Goal: Check status: Check status

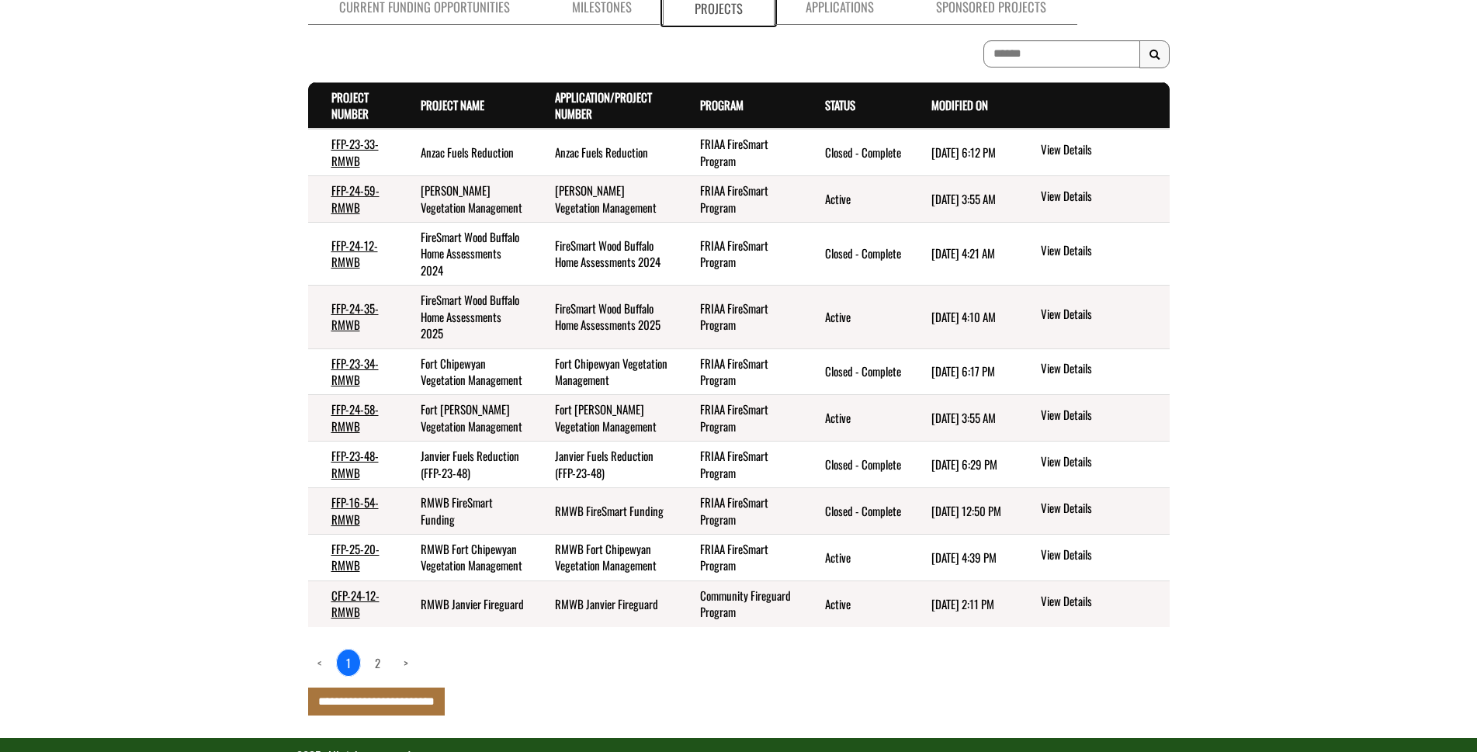
scroll to position [233, 0]
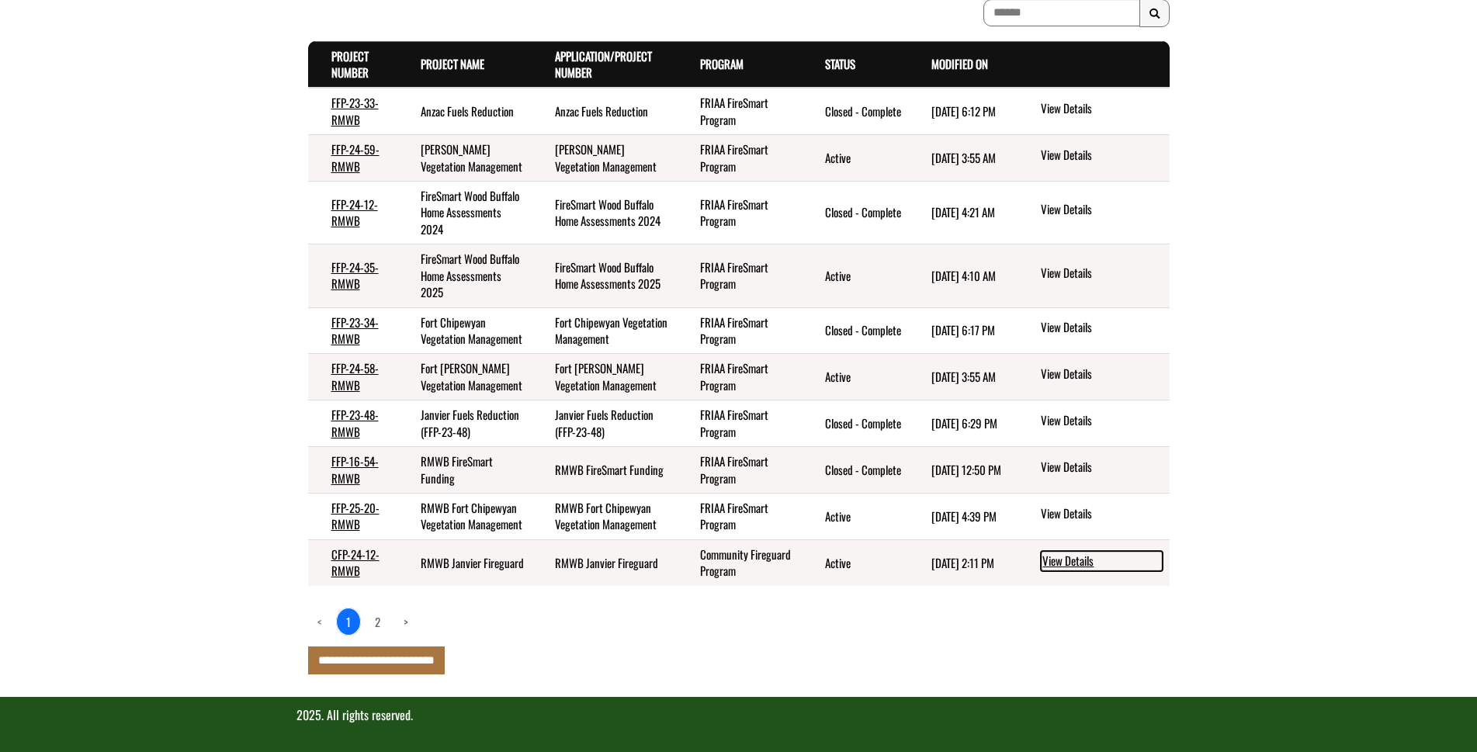
click at [1046, 571] on link "View Details" at bounding box center [1102, 561] width 122 height 20
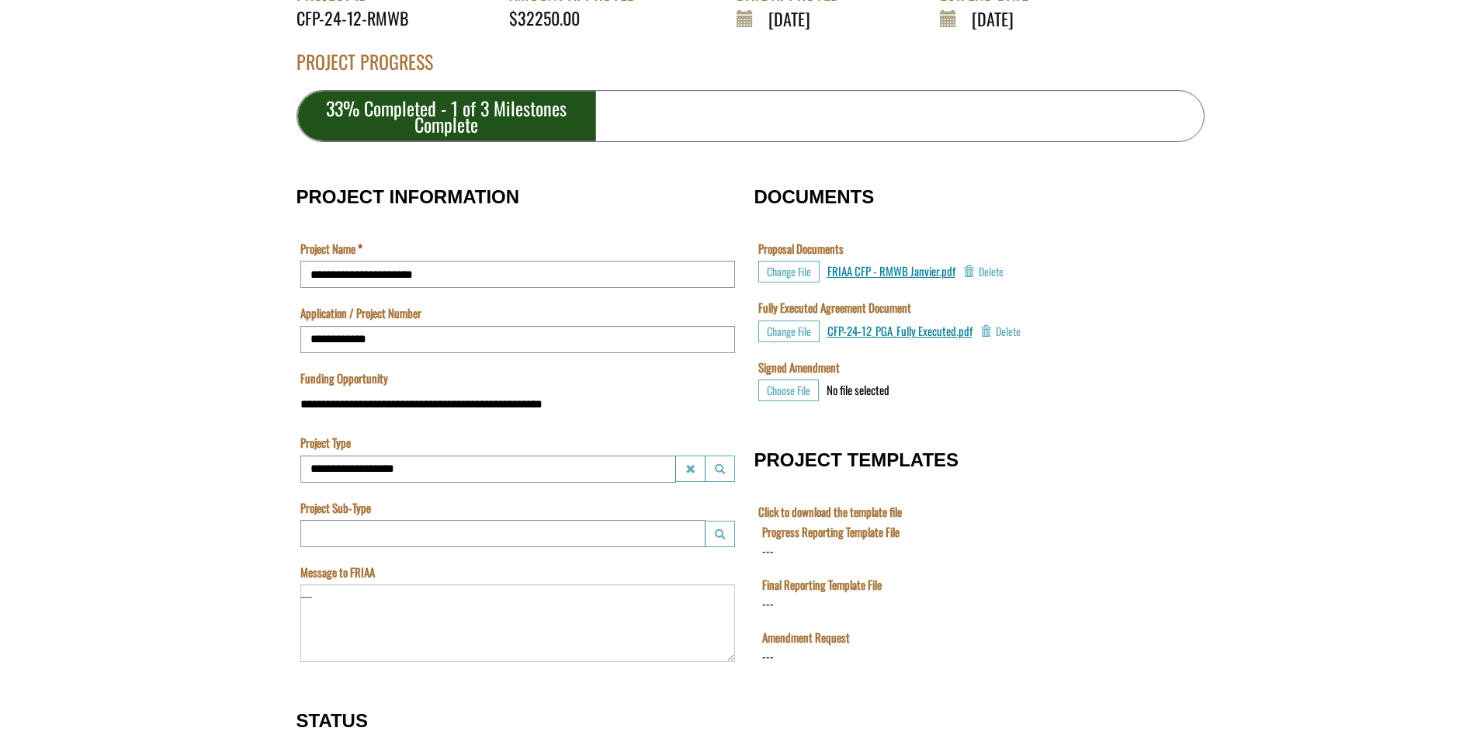
scroll to position [345, 0]
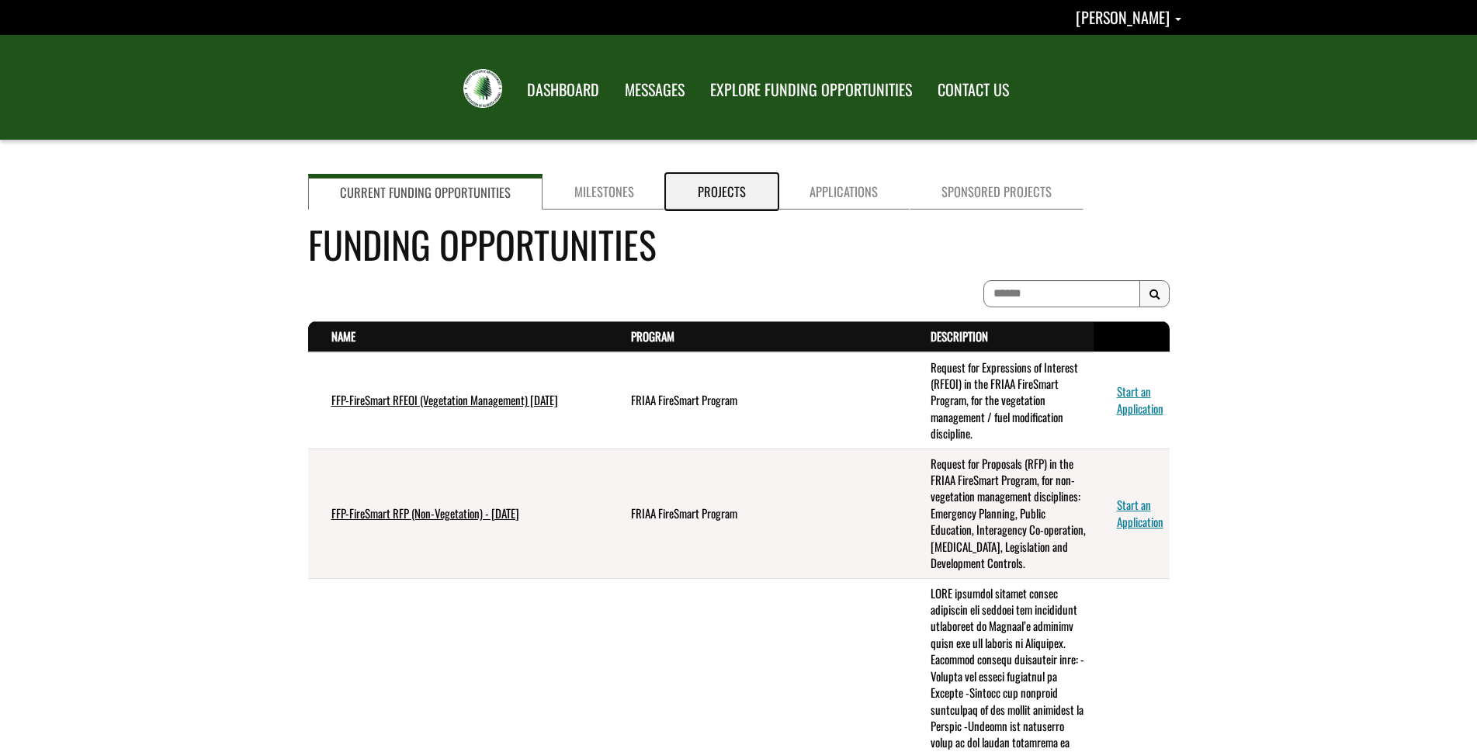
click at [718, 192] on link "Projects" at bounding box center [722, 192] width 112 height 36
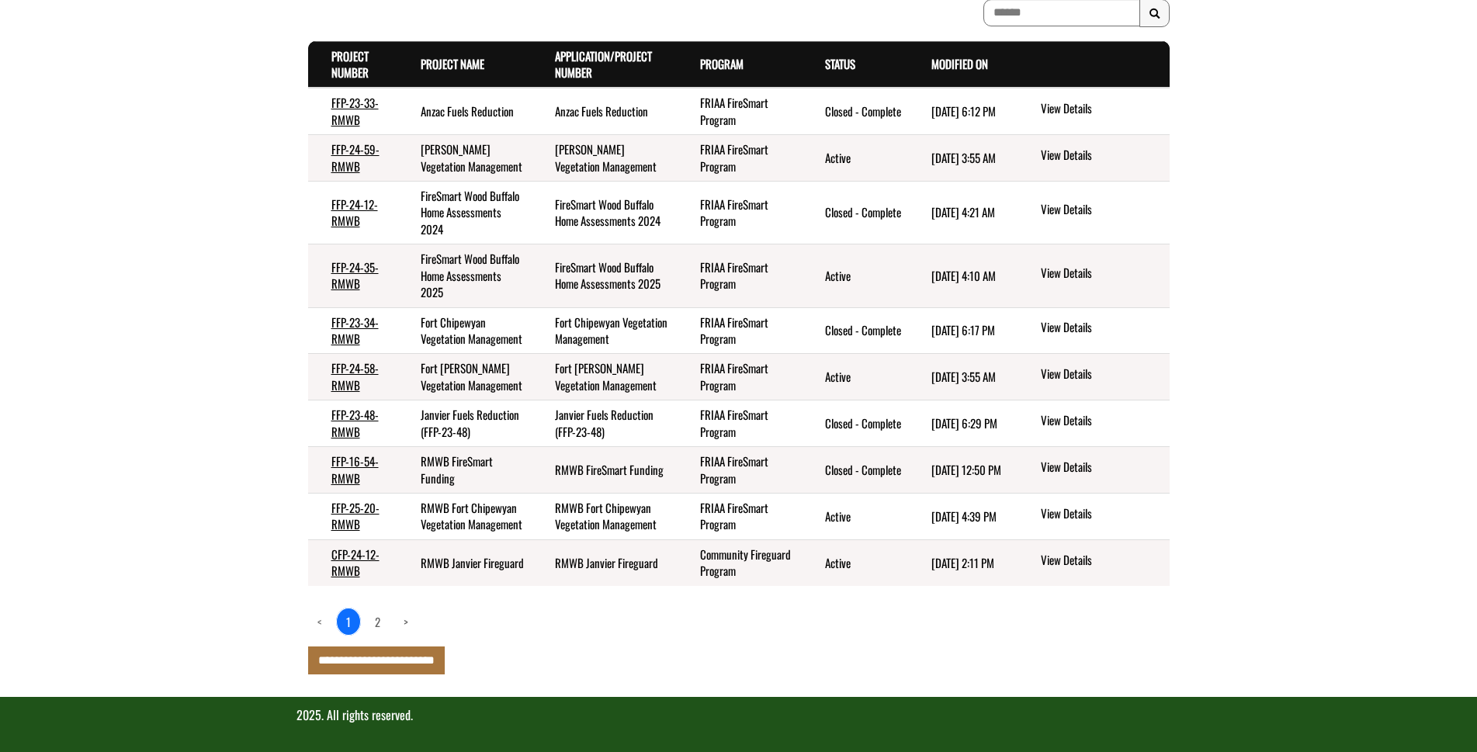
scroll to position [275, 0]
click at [1087, 560] on link "View Details" at bounding box center [1102, 561] width 122 height 20
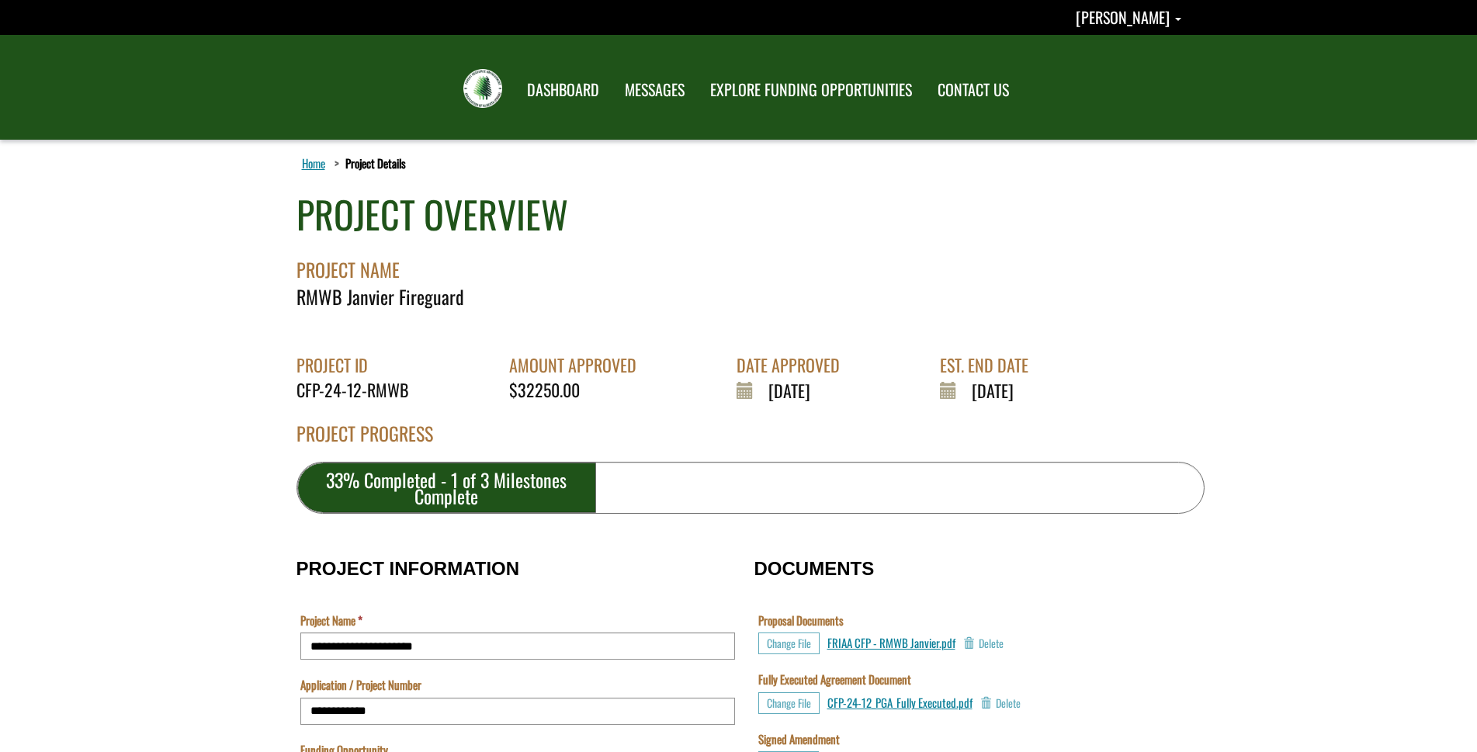
click at [310, 162] on link "Home" at bounding box center [313, 163] width 29 height 20
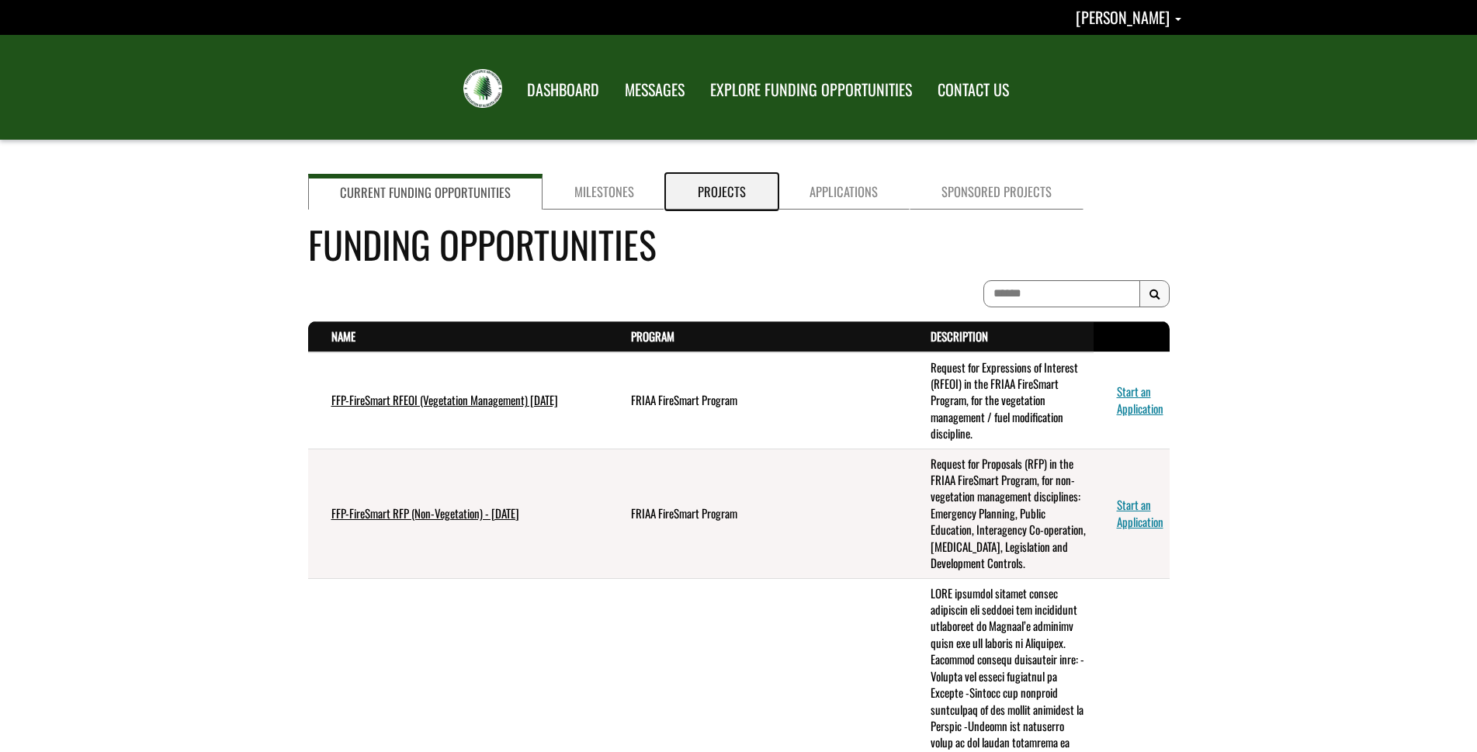
click at [729, 192] on link "Projects" at bounding box center [722, 192] width 112 height 36
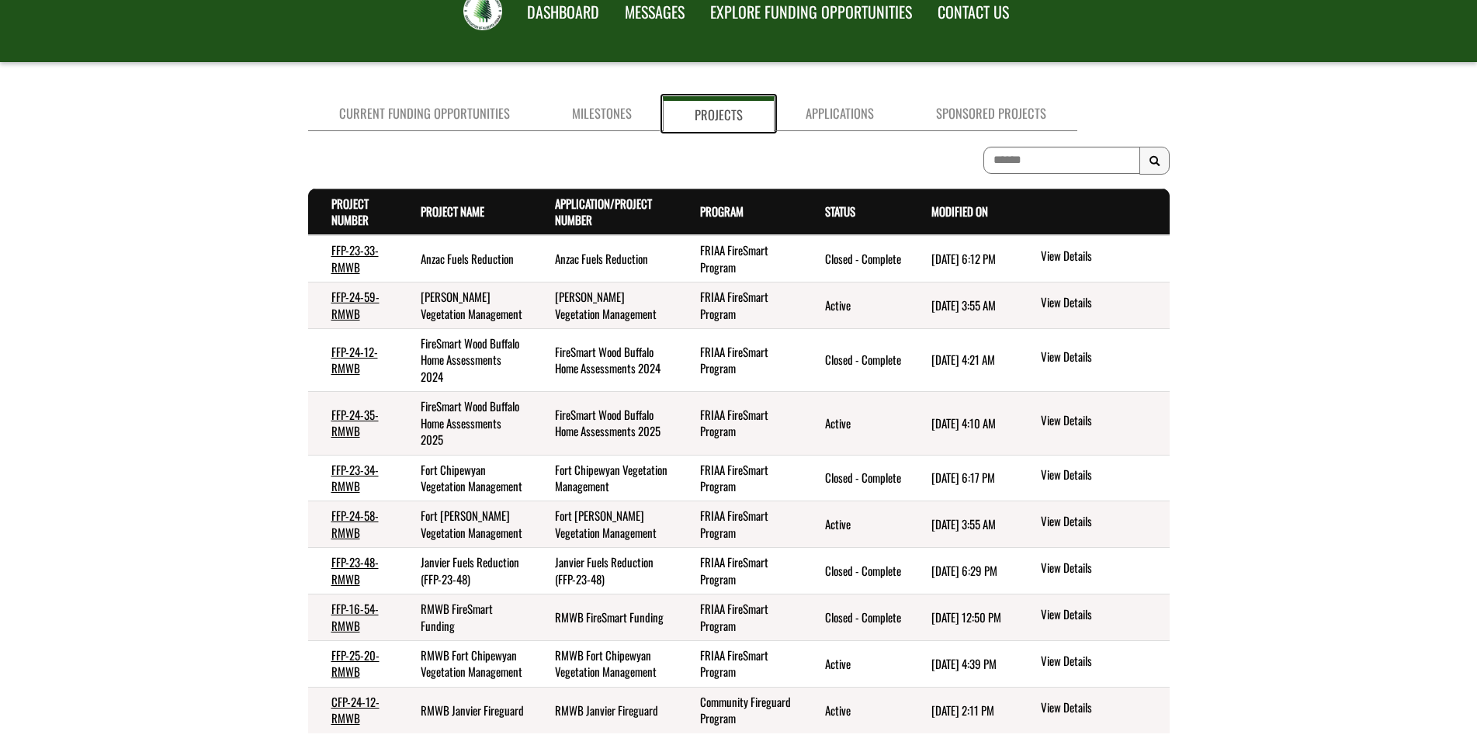
scroll to position [155, 0]
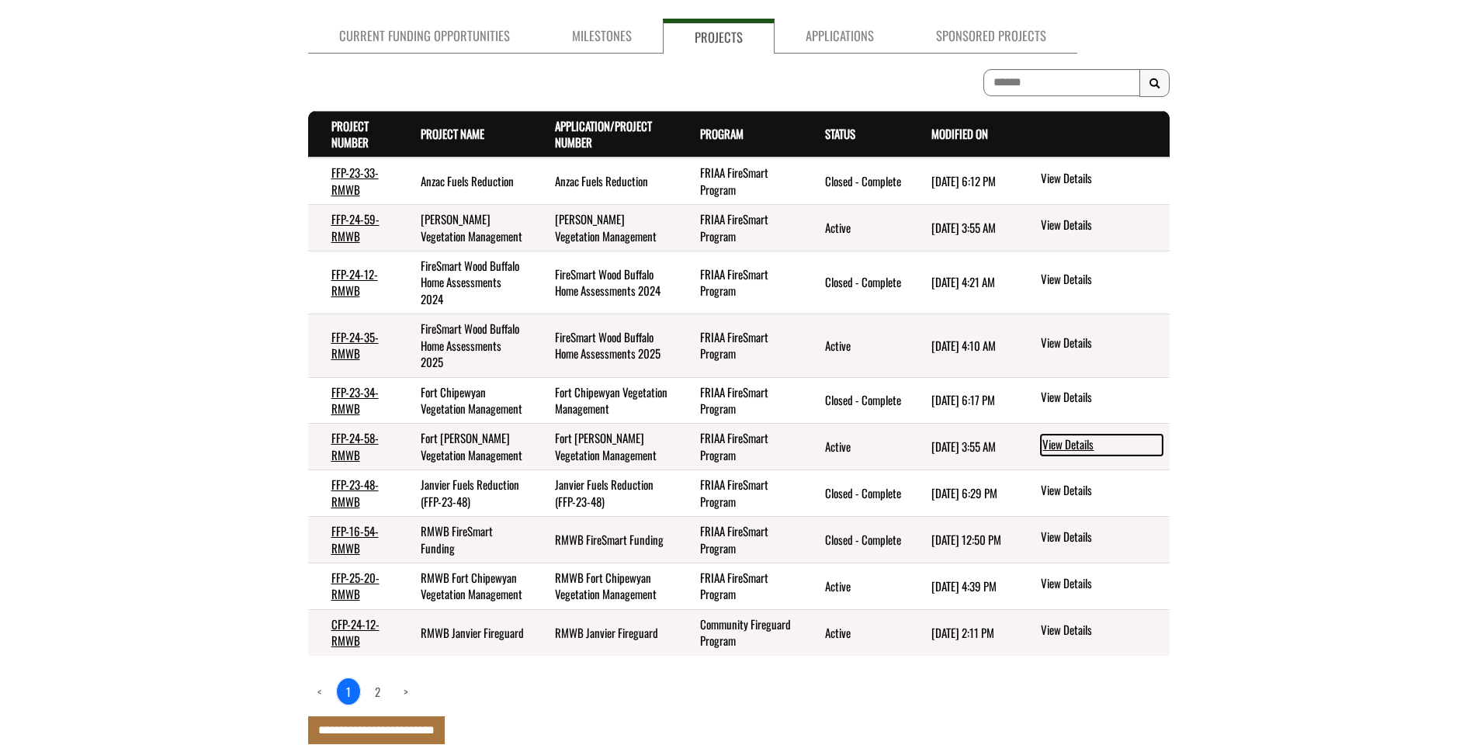
click at [1063, 455] on link "View Details" at bounding box center [1102, 445] width 122 height 20
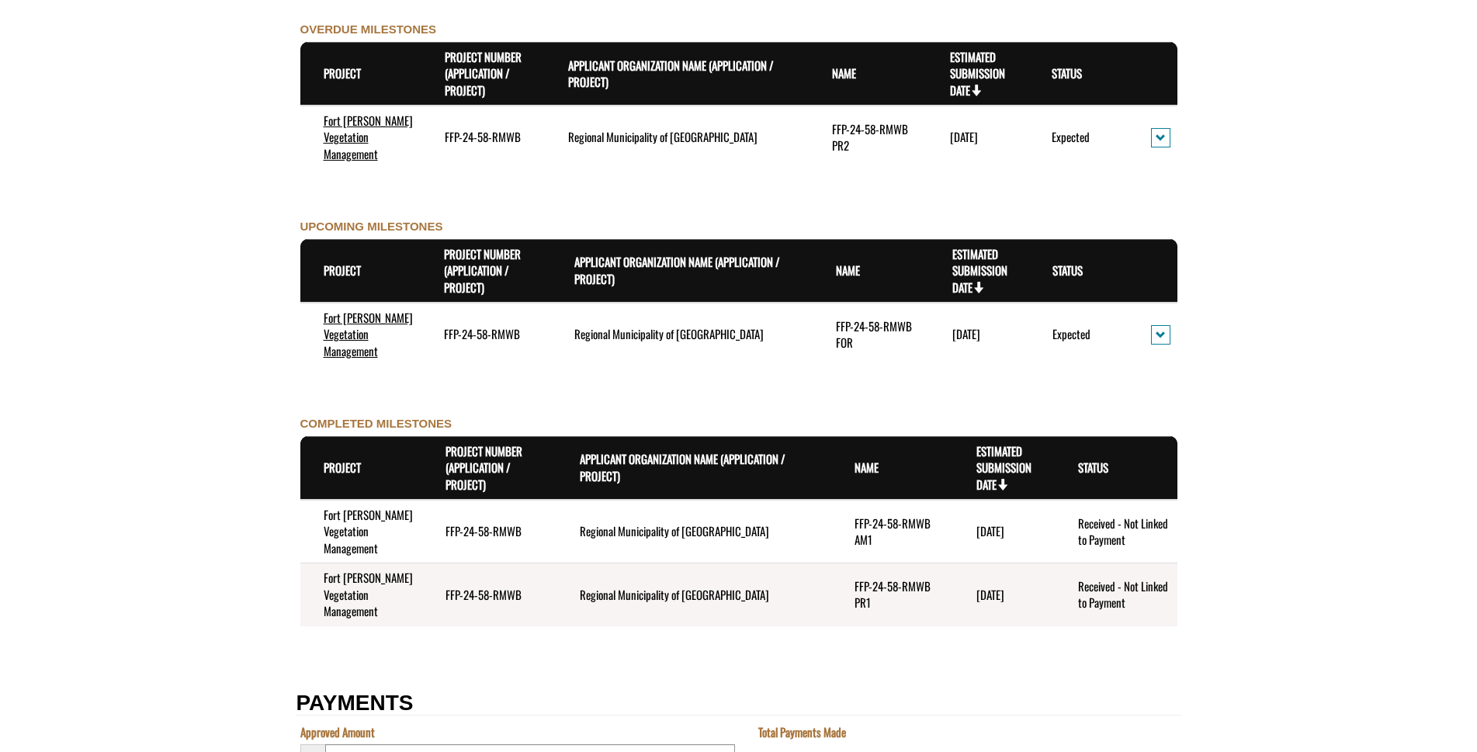
scroll to position [1512, 0]
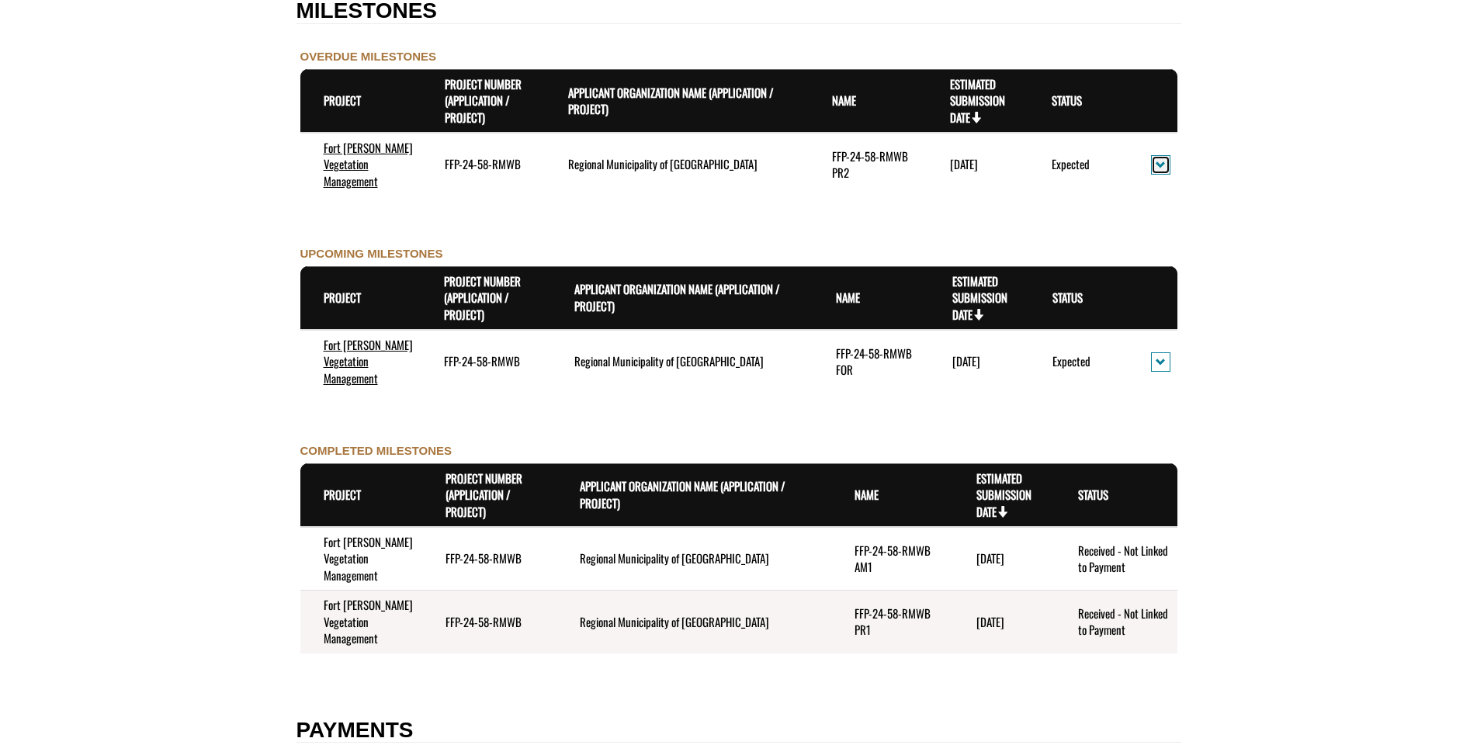
click at [1160, 164] on span "action menu" at bounding box center [1161, 165] width 10 height 12
click at [1204, 187] on link "View Details" at bounding box center [1214, 191] width 120 height 21
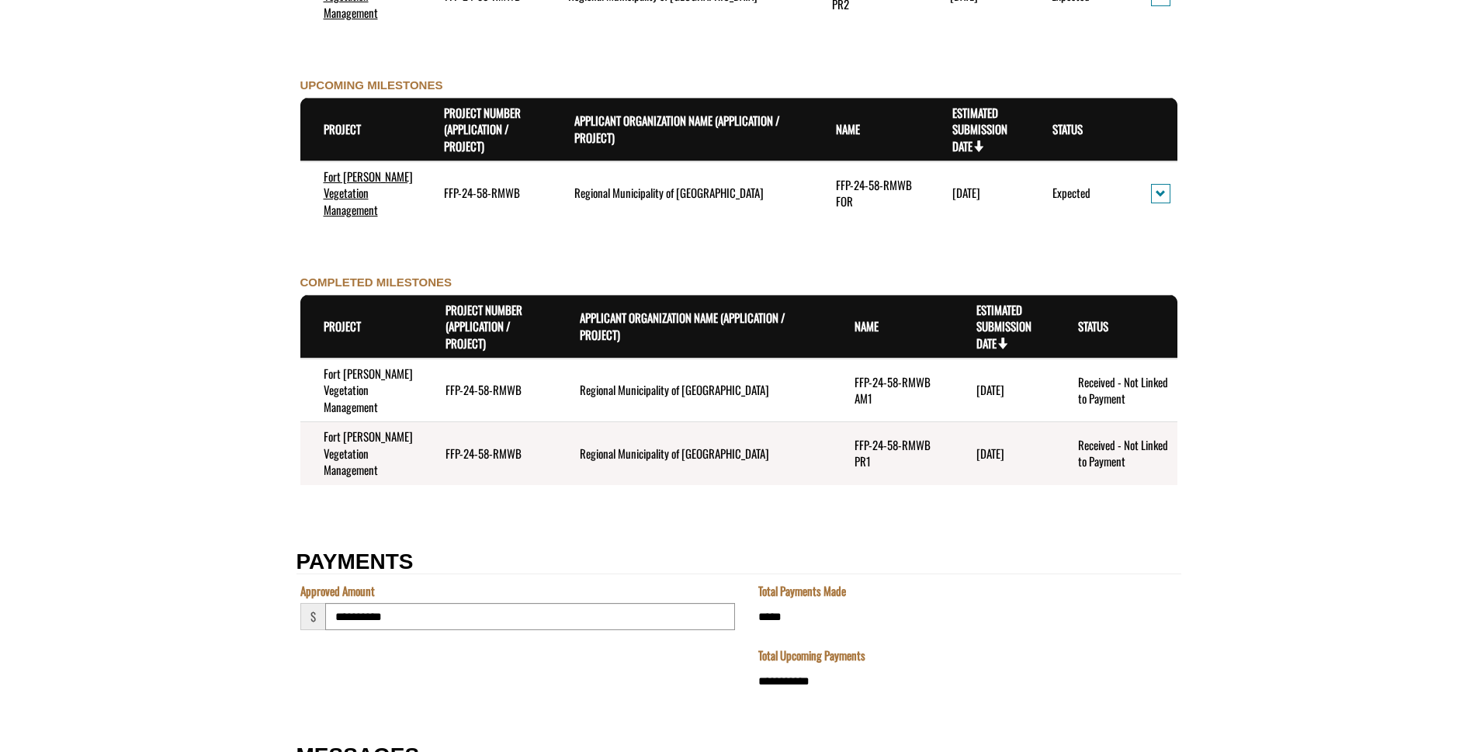
scroll to position [1708, 0]
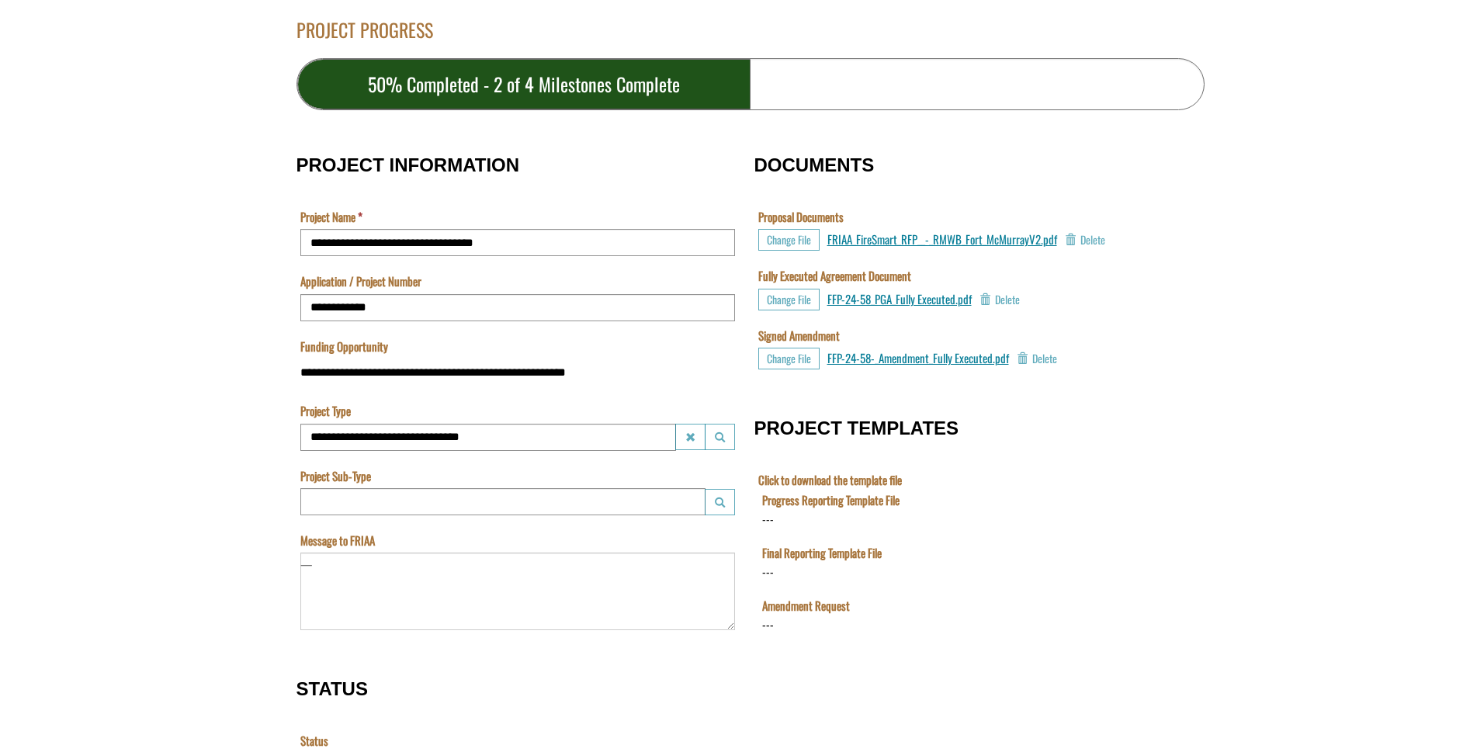
scroll to position [388, 0]
